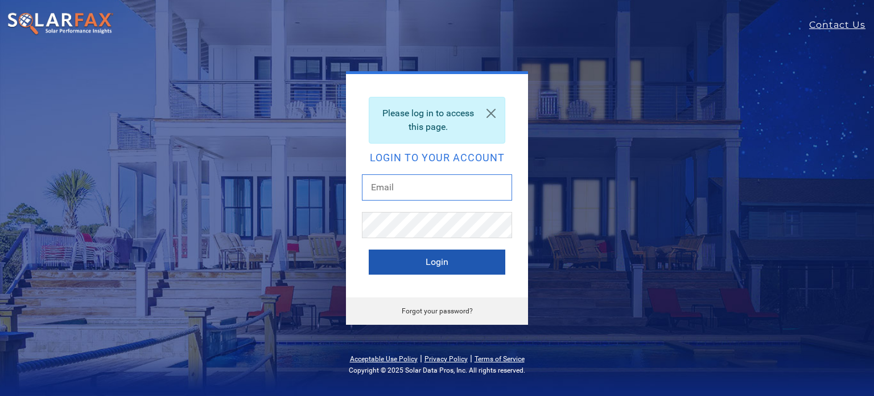
type input "krystle.dvorak@ambrosesolar.com"
click at [427, 262] on button "Login" at bounding box center [437, 261] width 137 height 25
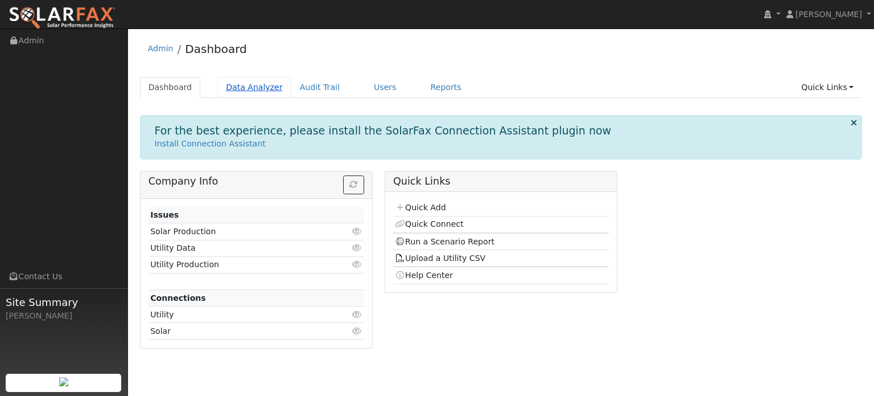
click at [229, 83] on link "Data Analyzer" at bounding box center [254, 87] width 74 height 21
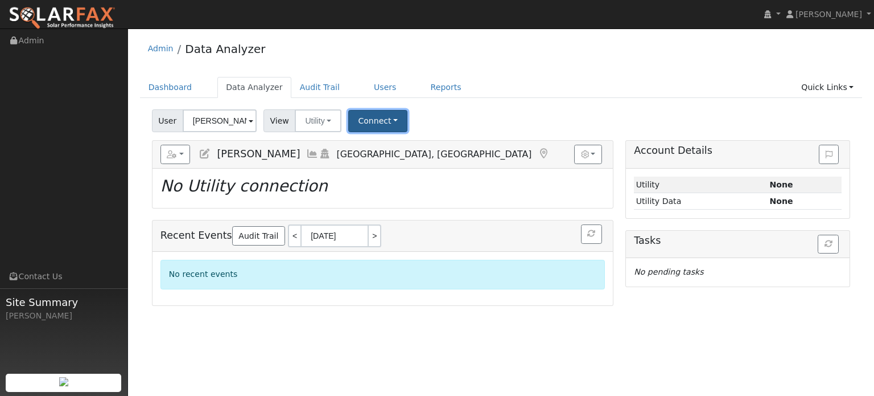
click at [367, 123] on button "Connect" at bounding box center [377, 121] width 59 height 22
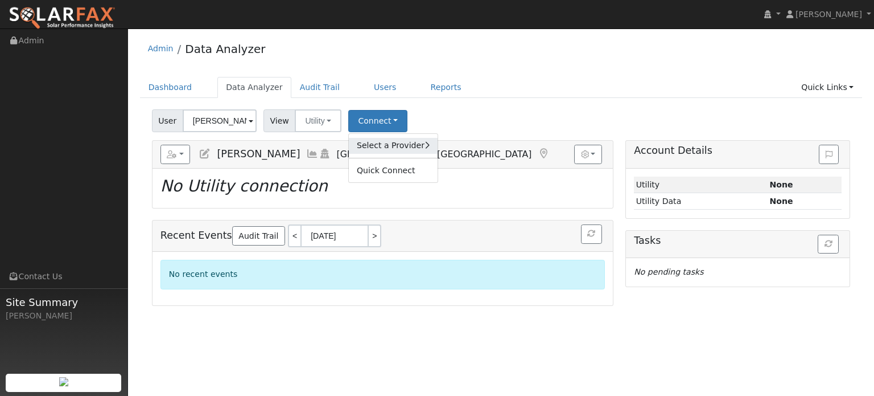
click at [390, 145] on link "Select a Provider" at bounding box center [393, 146] width 89 height 16
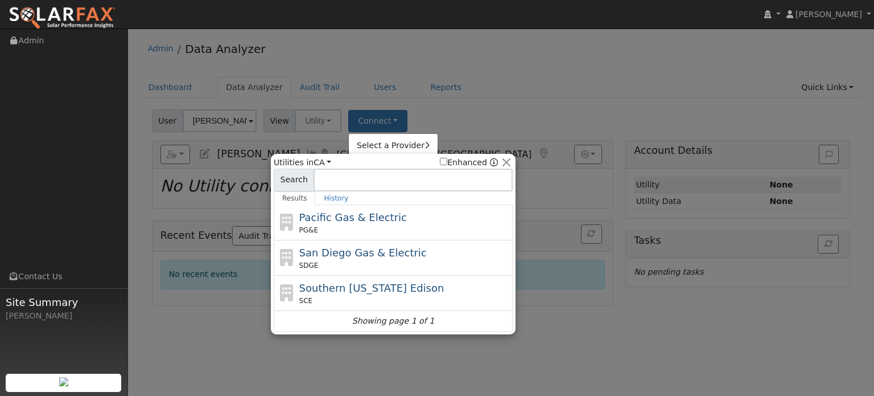
click at [372, 229] on div "PG&E" at bounding box center [404, 230] width 211 height 10
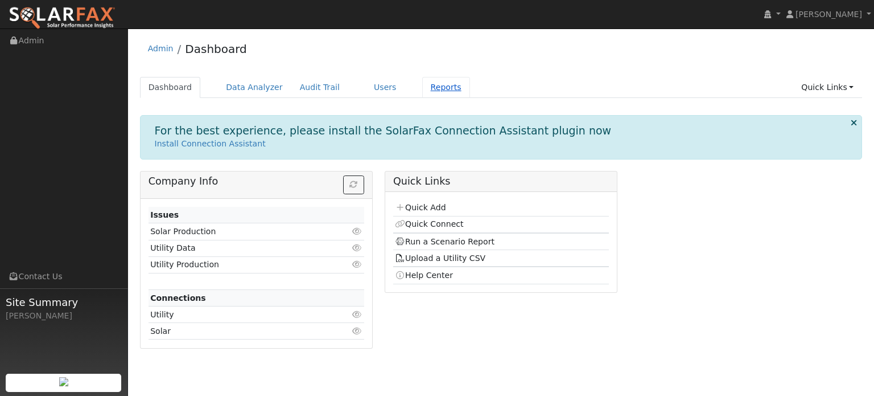
click at [425, 87] on link "Reports" at bounding box center [446, 87] width 48 height 21
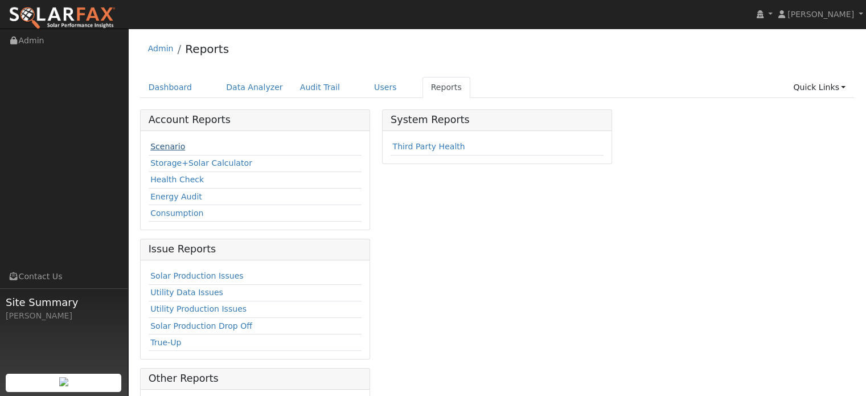
click at [176, 147] on link "Scenario" at bounding box center [167, 146] width 35 height 9
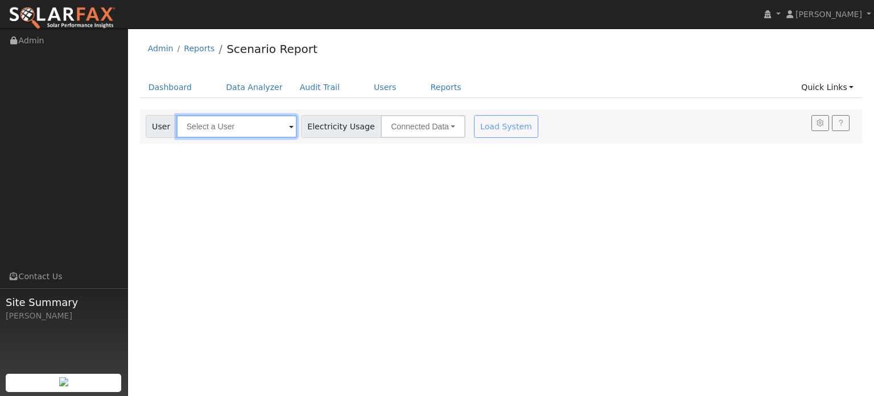
click at [220, 125] on input "text" at bounding box center [236, 126] width 121 height 23
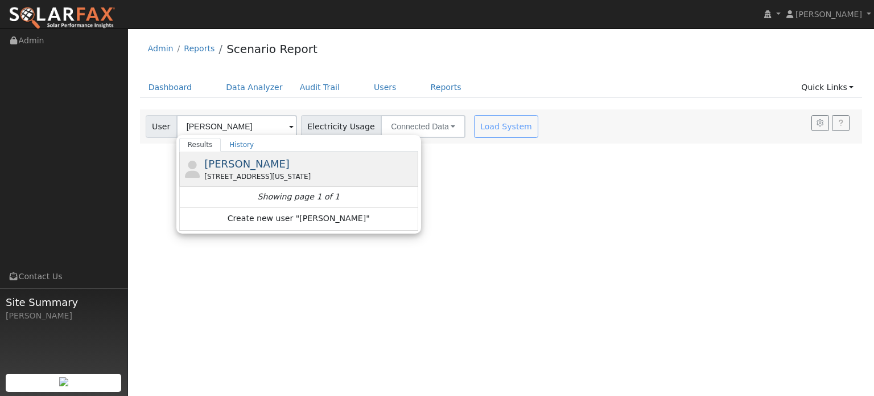
click at [256, 175] on div "[STREET_ADDRESS][US_STATE]" at bounding box center [309, 176] width 211 height 10
type input "[PERSON_NAME]"
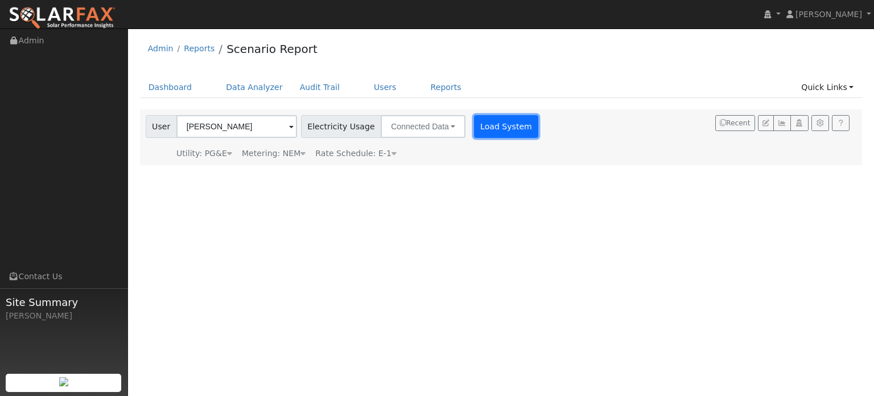
click at [474, 129] on button "Load System" at bounding box center [506, 126] width 65 height 23
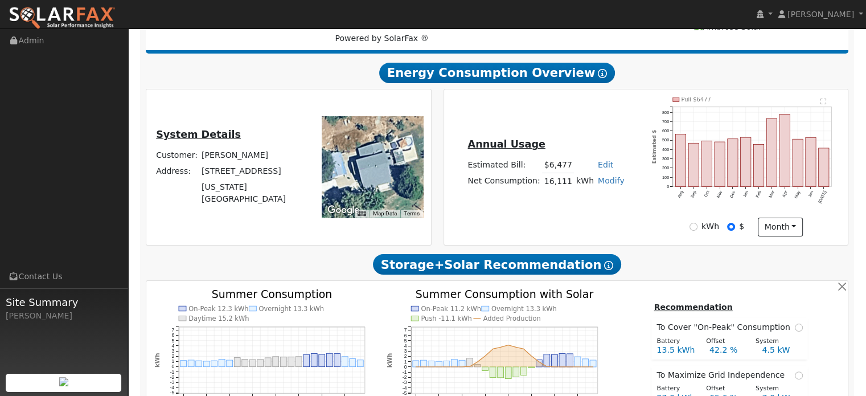
scroll to position [228, 0]
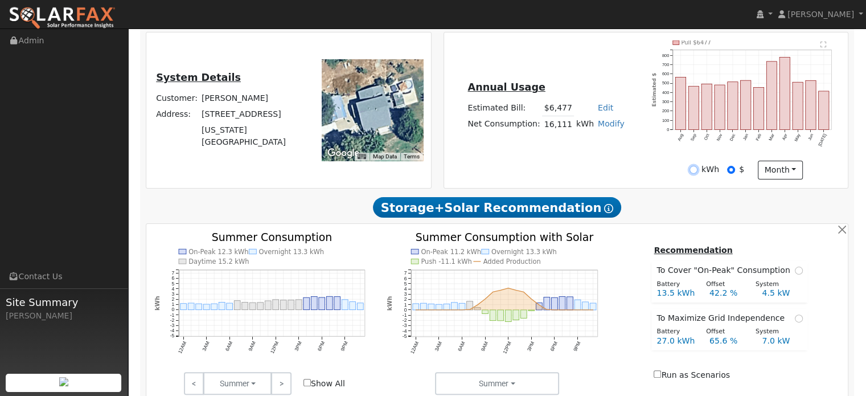
click at [695, 171] on input "kWh" at bounding box center [693, 170] width 8 height 8
radio input "true"
radio input "false"
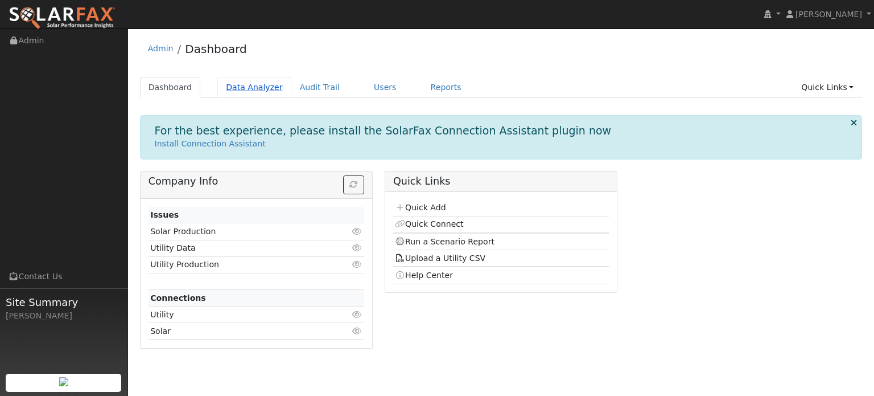
click at [244, 88] on link "Data Analyzer" at bounding box center [254, 87] width 74 height 21
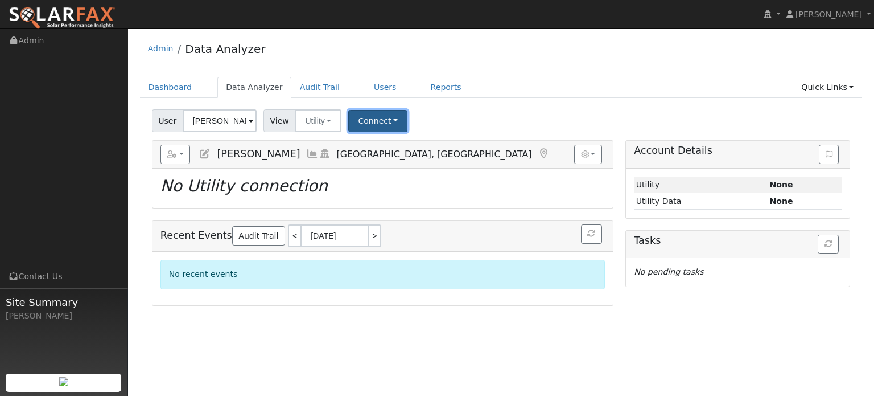
click at [373, 120] on button "Connect" at bounding box center [377, 121] width 59 height 22
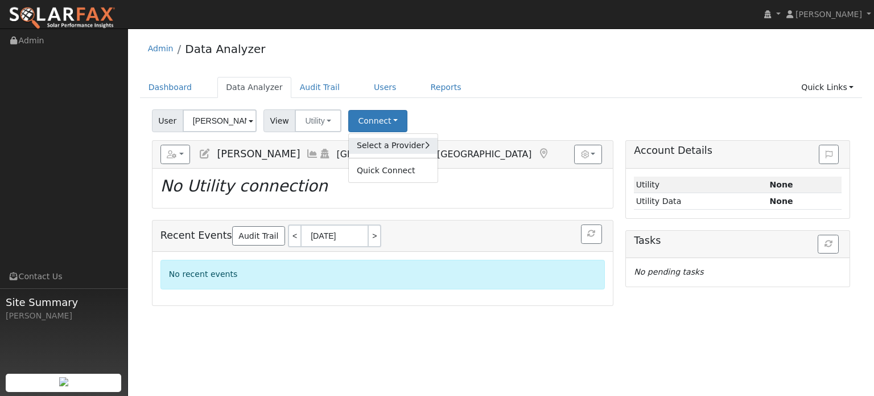
click at [365, 141] on link "Select a Provider" at bounding box center [393, 146] width 89 height 16
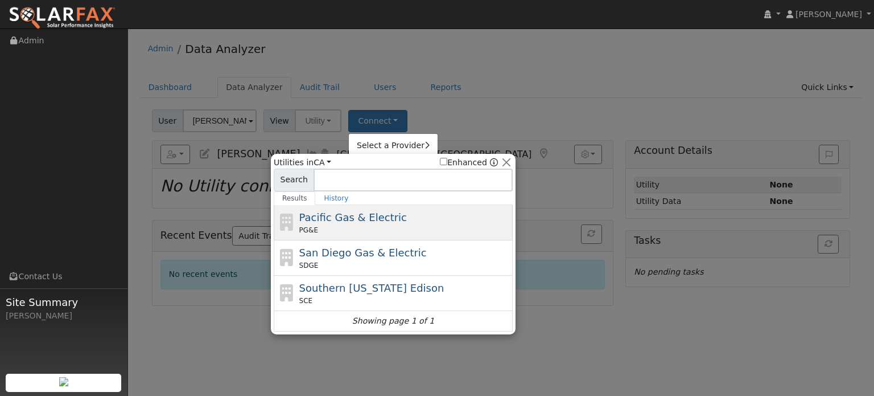
click at [339, 240] on div "Pacific Gas & Electric PG&E" at bounding box center [393, 257] width 239 height 35
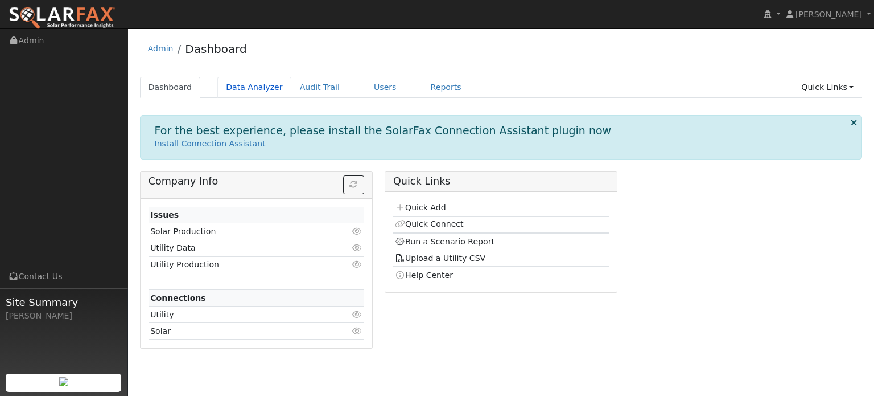
click at [266, 88] on link "Data Analyzer" at bounding box center [254, 87] width 74 height 21
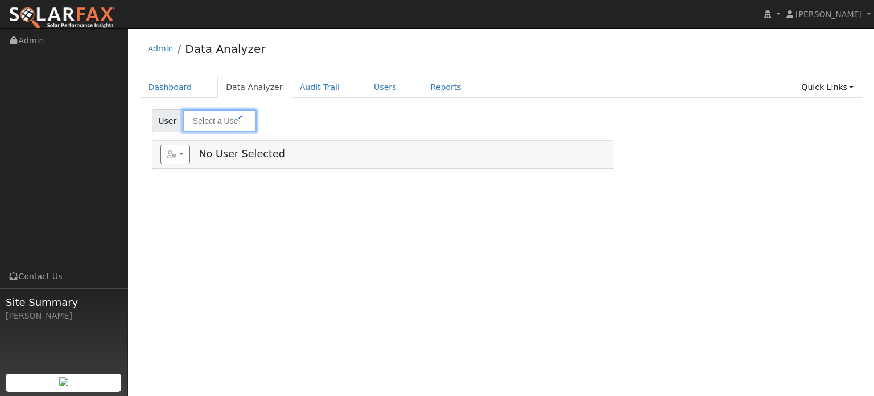
type input "[PERSON_NAME]"
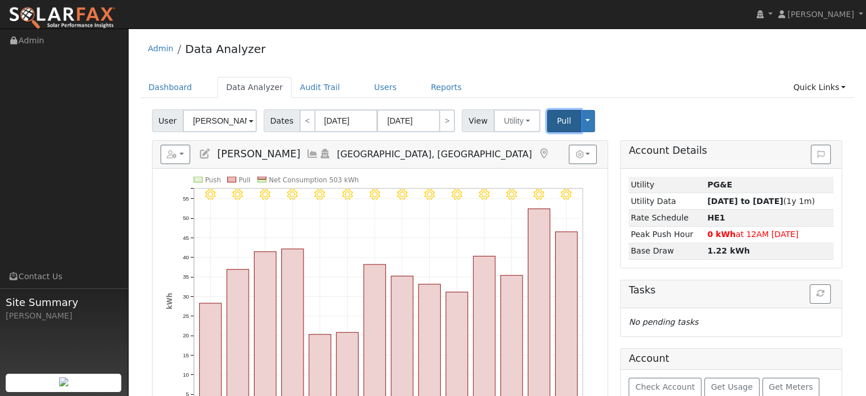
click at [557, 118] on span "Pull" at bounding box center [564, 120] width 14 height 9
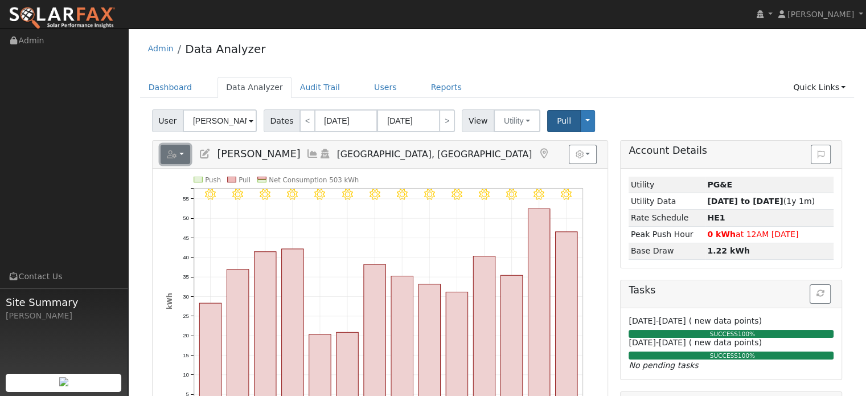
click at [187, 157] on button "button" at bounding box center [176, 154] width 30 height 19
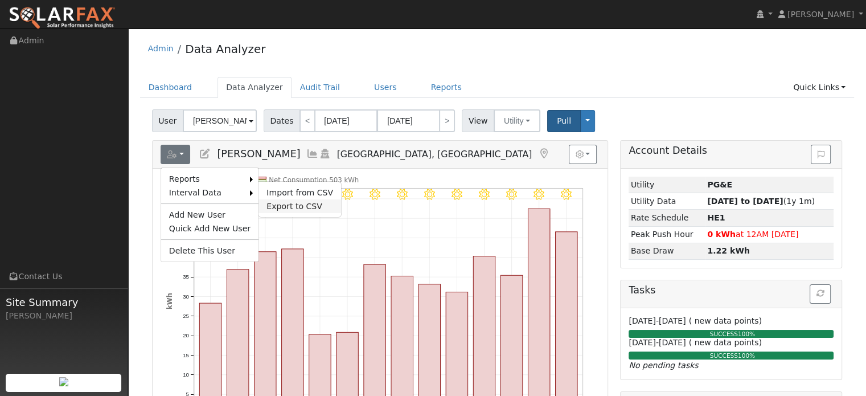
click at [289, 205] on link "Export to CSV" at bounding box center [299, 206] width 83 height 14
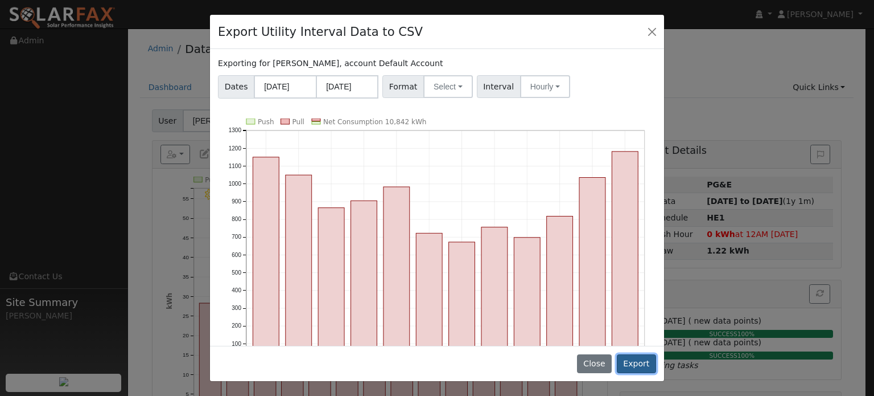
click at [633, 357] on button "Export" at bounding box center [636, 363] width 39 height 19
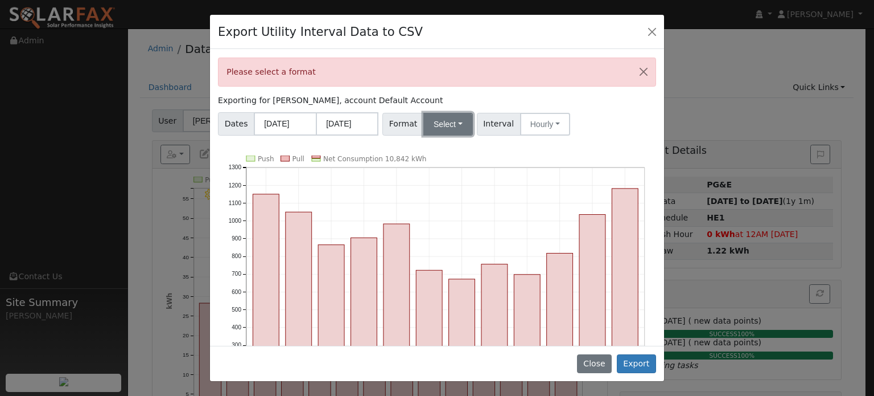
click at [438, 124] on button "Select" at bounding box center [449, 124] width 50 height 23
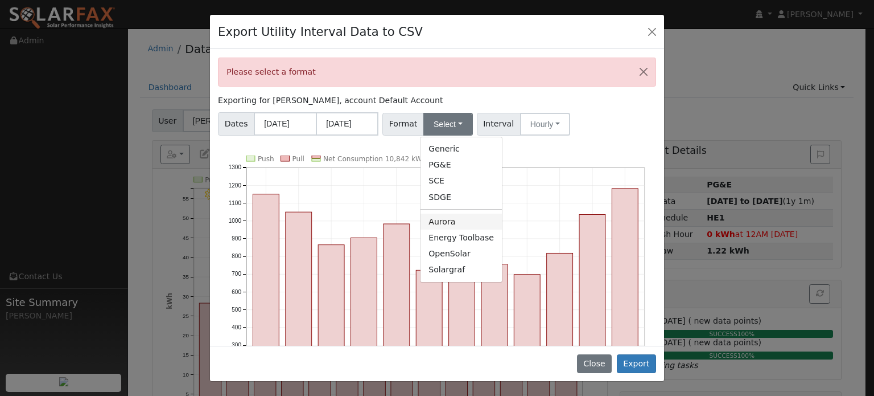
click at [437, 224] on link "Aurora" at bounding box center [461, 221] width 81 height 16
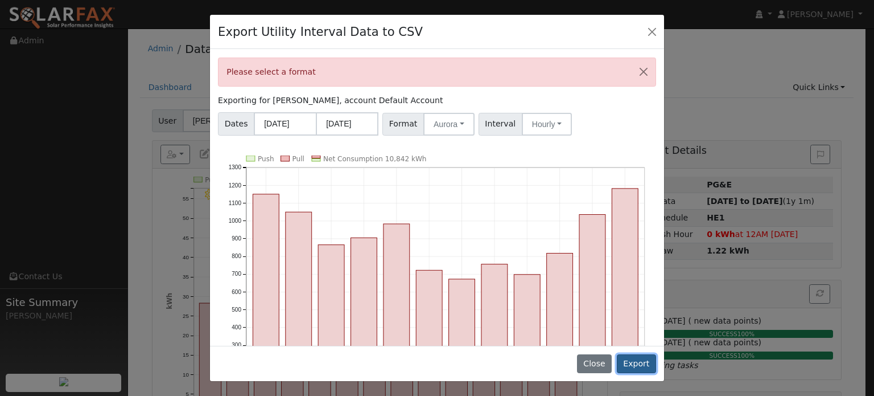
click at [640, 367] on button "Export" at bounding box center [636, 363] width 39 height 19
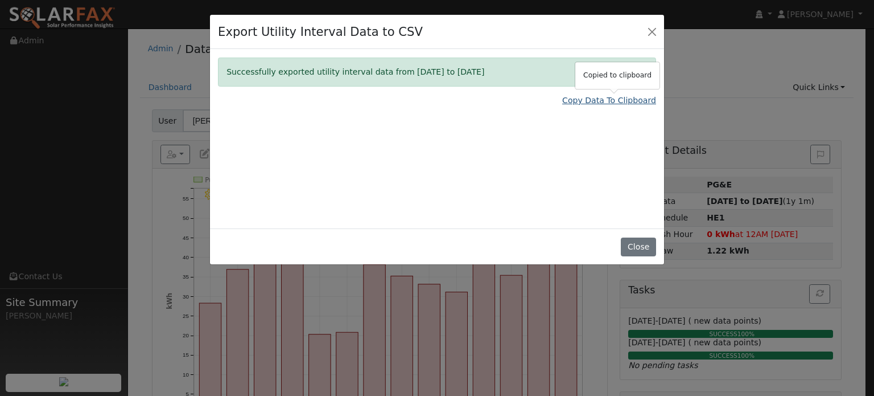
click at [590, 98] on link "Copy Data To Clipboard" at bounding box center [609, 100] width 94 height 12
click at [650, 30] on button "Close" at bounding box center [652, 31] width 16 height 16
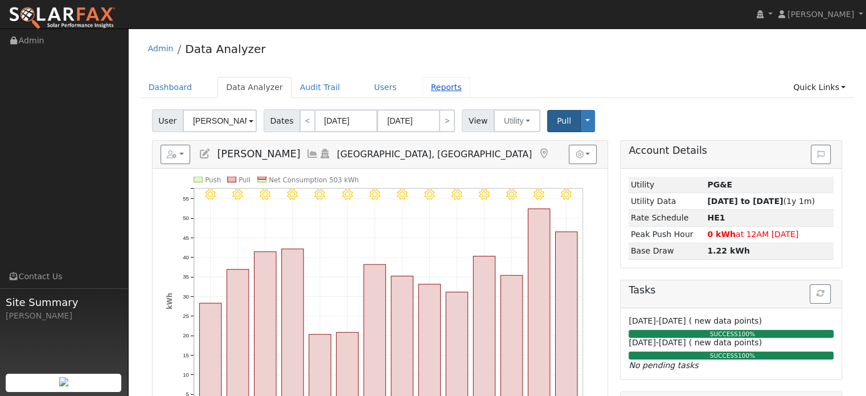
click at [431, 82] on link "Reports" at bounding box center [446, 87] width 48 height 21
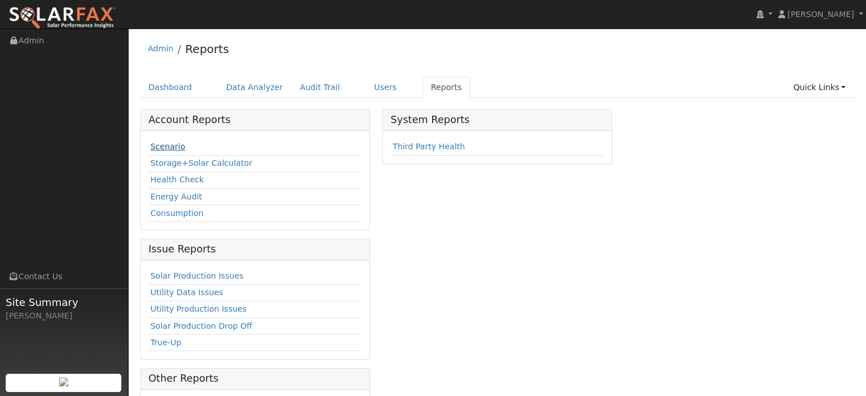
click at [175, 147] on link "Scenario" at bounding box center [167, 146] width 35 height 9
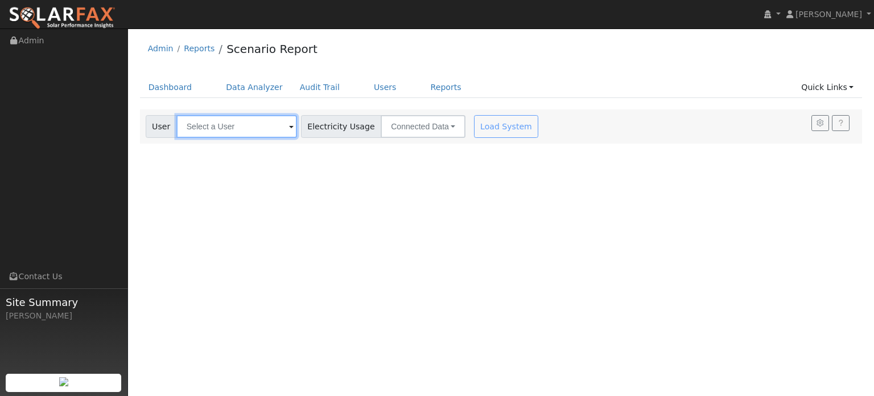
click at [230, 134] on input "text" at bounding box center [236, 126] width 121 height 23
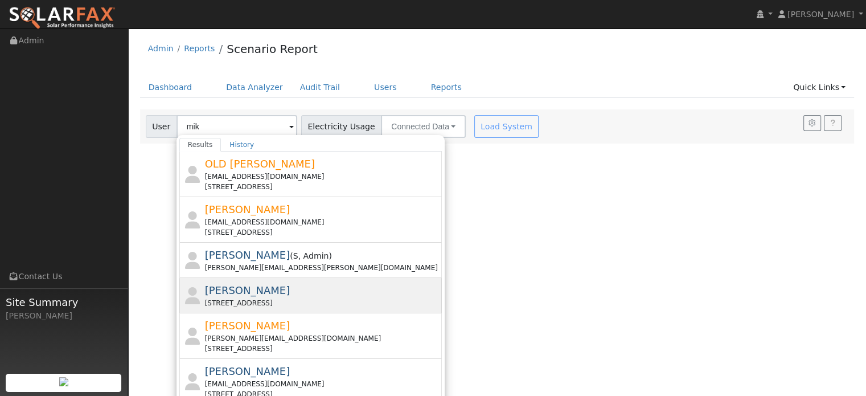
click at [246, 293] on span "Mike Conner" at bounding box center [247, 290] width 85 height 12
type input "Mike Conner"
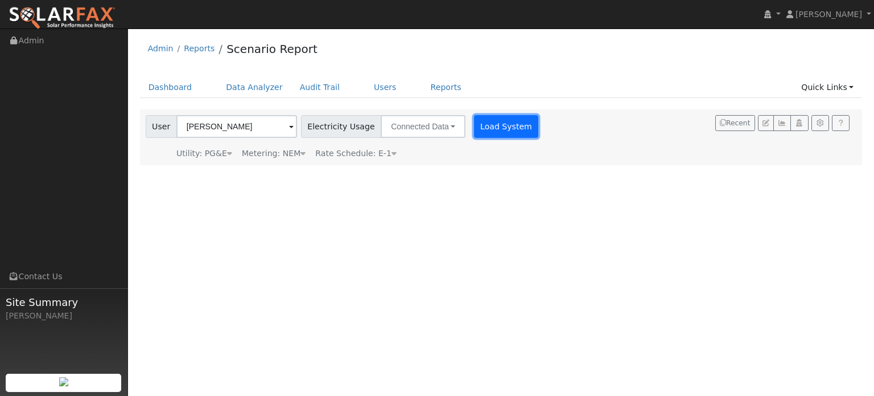
click at [493, 129] on button "Load System" at bounding box center [506, 126] width 65 height 23
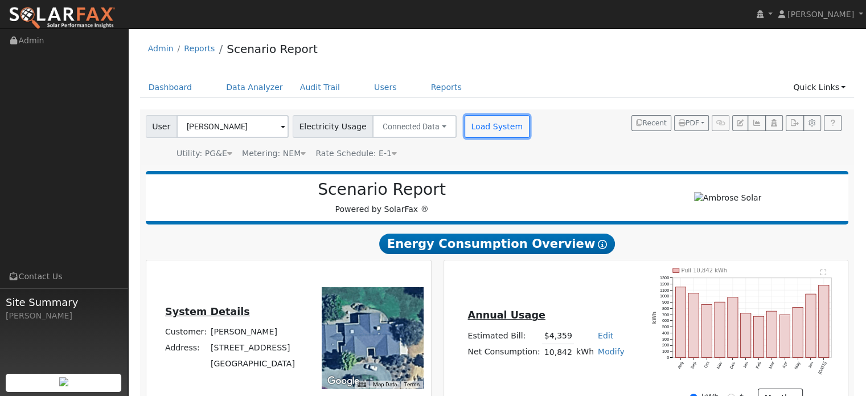
click at [491, 129] on button "Load System" at bounding box center [496, 126] width 65 height 23
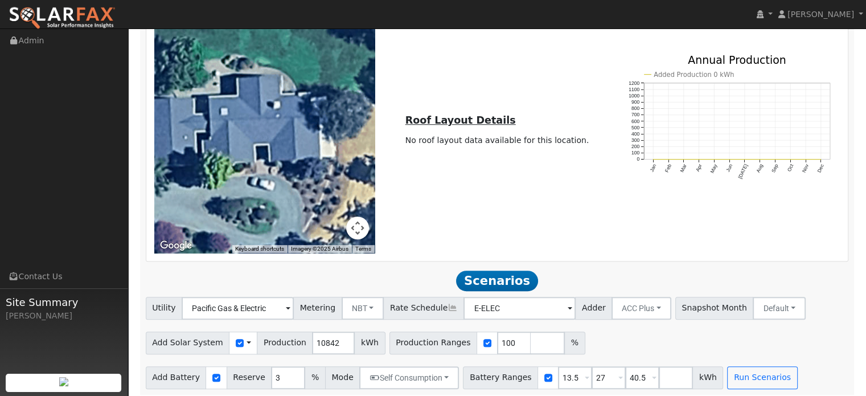
scroll to position [689, 0]
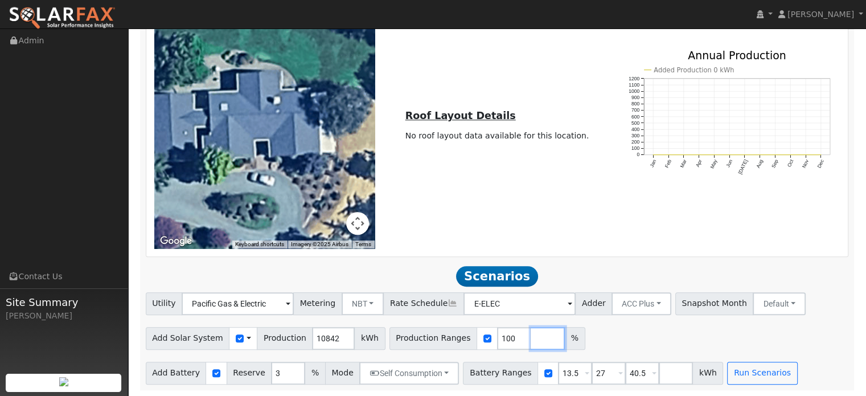
click at [531, 342] on input "number" at bounding box center [548, 338] width 34 height 23
type input "125"
click at [564, 338] on input "number" at bounding box center [581, 338] width 34 height 23
type input "150"
click at [649, 336] on div "Add Solar System Use CSV Data Production 10842 kWh Production Ranges 100 125 15…" at bounding box center [496, 336] width 707 height 27
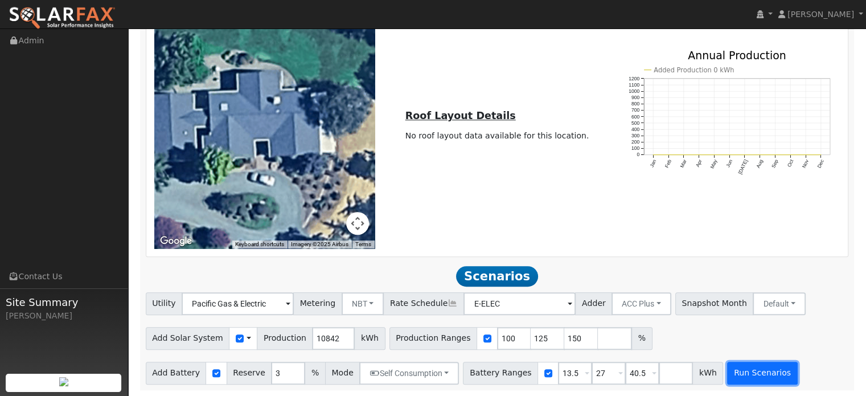
click at [727, 372] on button "Run Scenarios" at bounding box center [762, 372] width 70 height 23
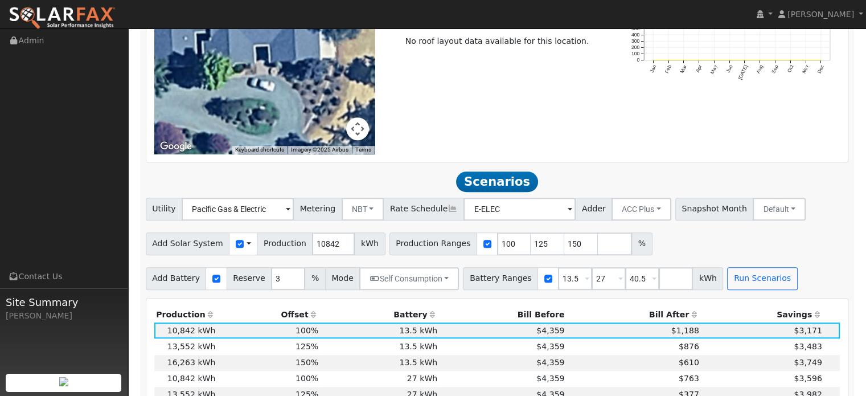
scroll to position [919, 0]
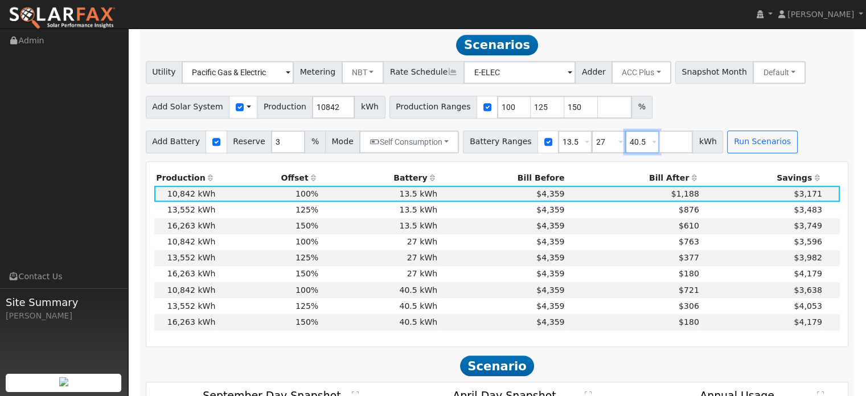
click at [628, 141] on input "40.5" at bounding box center [642, 141] width 34 height 23
type input "4"
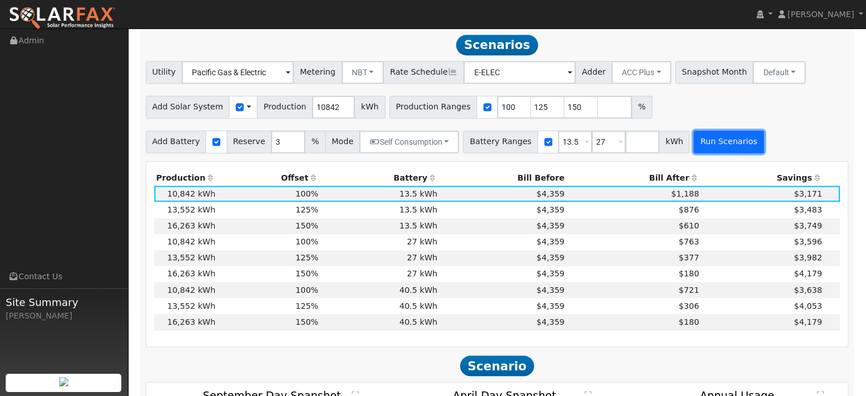
click at [704, 138] on button "Run Scenarios" at bounding box center [728, 141] width 70 height 23
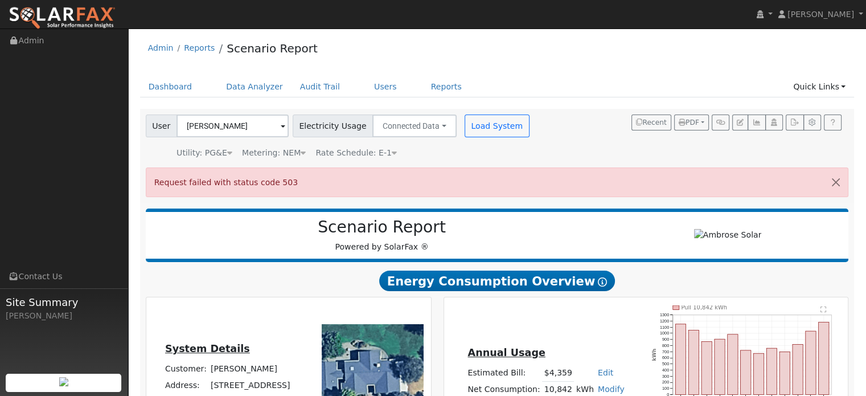
scroll to position [0, 0]
click at [569, 145] on div "User Mike Conner Account Default Account Default Account 15061 Pleasant Valley …" at bounding box center [494, 135] width 703 height 48
click at [480, 130] on button "Load System" at bounding box center [496, 126] width 65 height 23
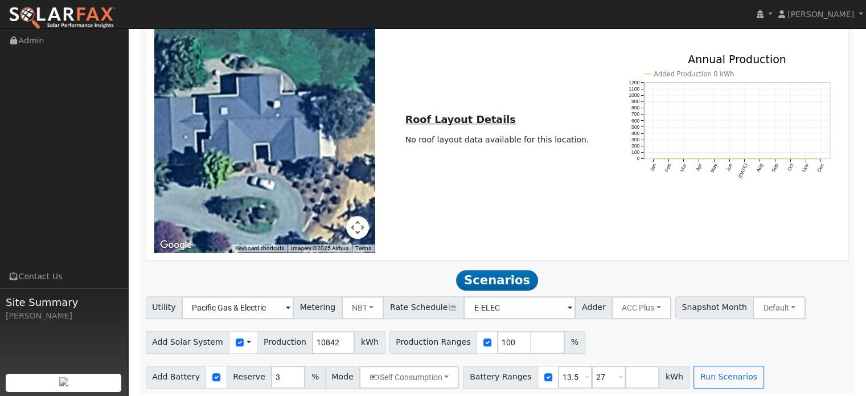
scroll to position [689, 0]
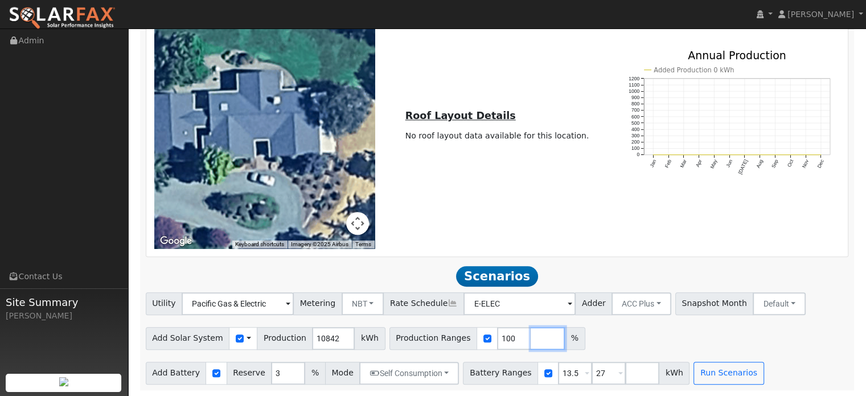
click at [531, 340] on input "number" at bounding box center [548, 338] width 34 height 23
type input "125"
click at [564, 338] on input "number" at bounding box center [581, 338] width 34 height 23
type input "150"
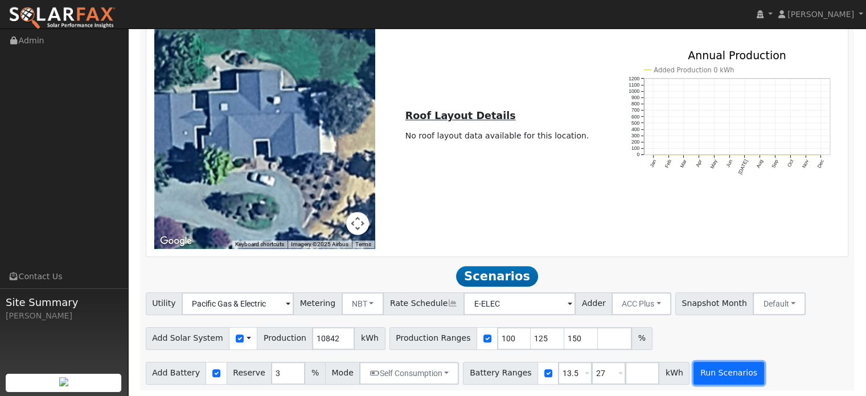
click at [698, 373] on button "Run Scenarios" at bounding box center [728, 372] width 70 height 23
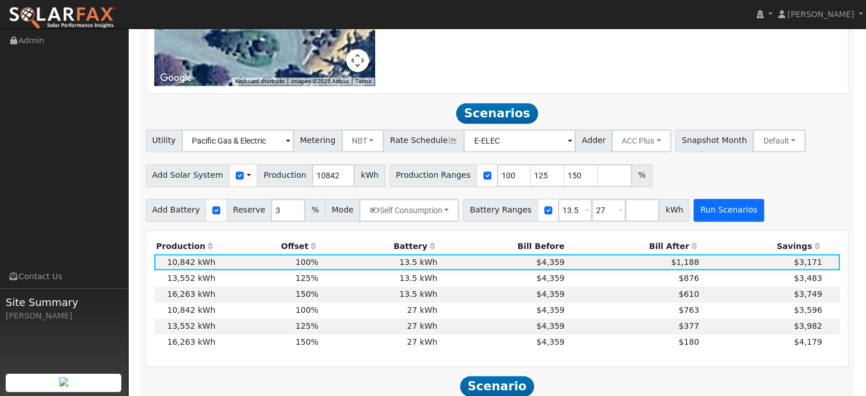
scroll to position [919, 0]
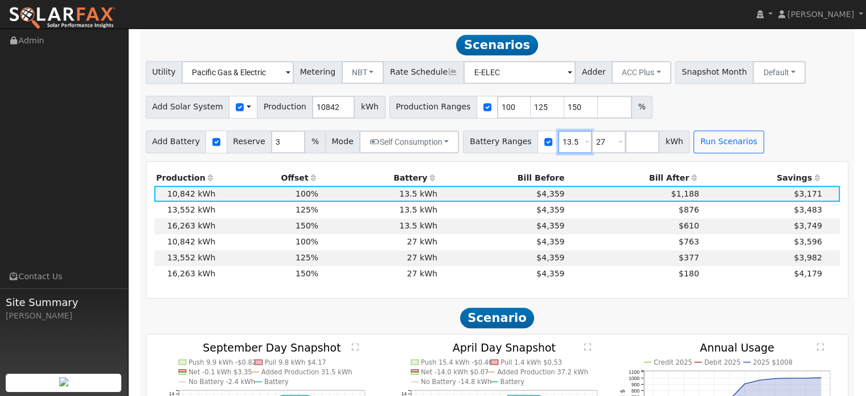
click at [558, 144] on input "13.5" at bounding box center [575, 141] width 34 height 23
type input "27"
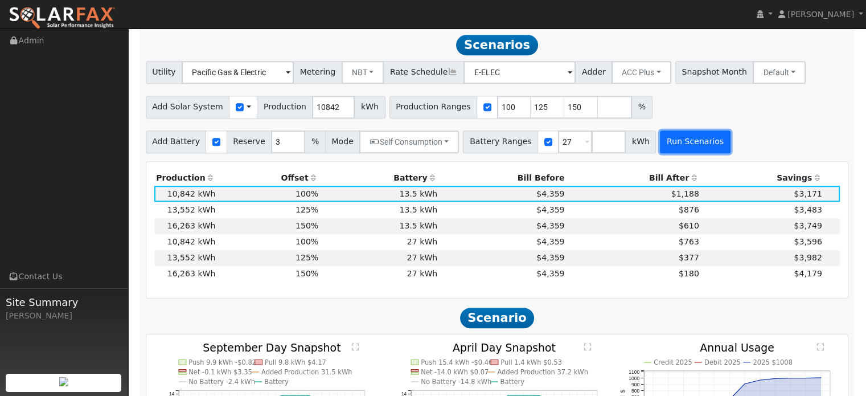
click at [660, 141] on button "Run Scenarios" at bounding box center [695, 141] width 70 height 23
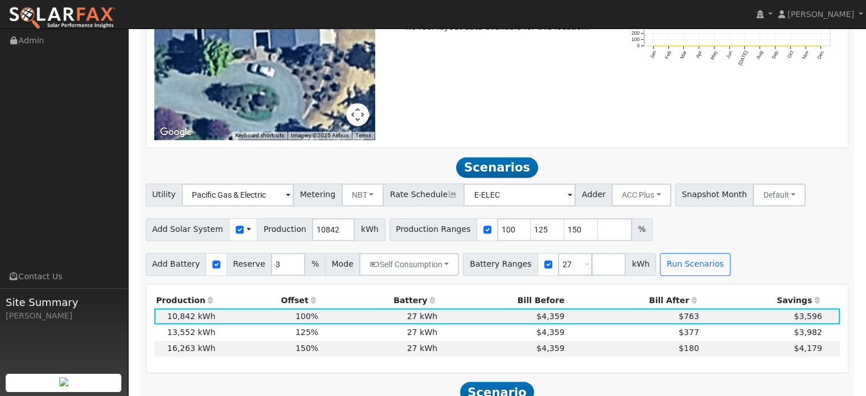
scroll to position [862, 0]
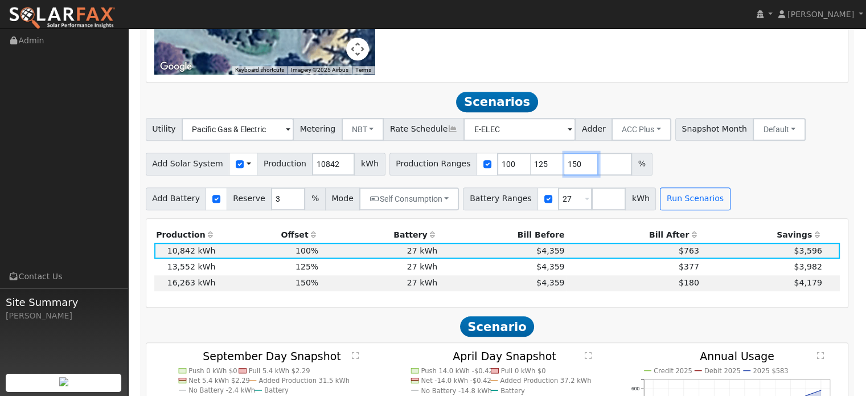
click at [564, 168] on input "150" at bounding box center [581, 164] width 34 height 23
type input "1"
type input "140"
click at [660, 190] on button "Run Scenarios" at bounding box center [695, 198] width 70 height 23
